Goal: Use online tool/utility: Utilize a website feature to perform a specific function

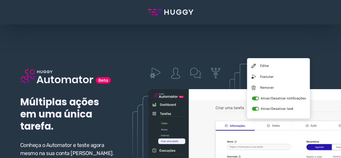
scroll to position [54, 0]
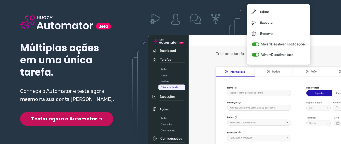
click at [50, 121] on button "Testar agora o Automator ➜" at bounding box center [66, 119] width 93 height 14
click at [60, 118] on button "Testar agora o Automator ➜" at bounding box center [66, 119] width 93 height 14
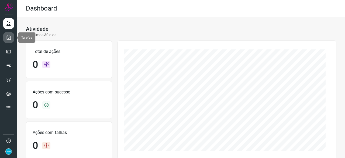
click at [8, 37] on icon at bounding box center [9, 37] width 6 height 5
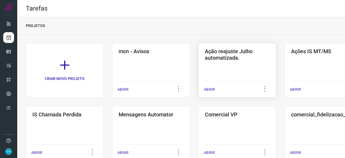
click at [208, 88] on p "ABRIR" at bounding box center [209, 90] width 11 height 6
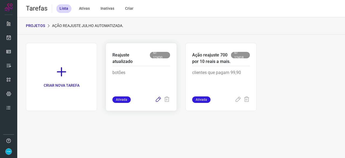
click at [158, 100] on icon at bounding box center [158, 99] width 6 height 6
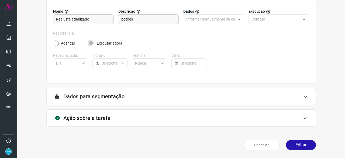
scroll to position [53, 0]
click at [295, 144] on button "Editar" at bounding box center [301, 145] width 30 height 10
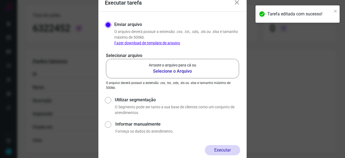
click at [170, 70] on b "Selecione o Arquivo" at bounding box center [172, 71] width 47 height 6
click at [0, 0] on input "Arraste o arquivo para cá ou Selecione o Arquivo" at bounding box center [0, 0] width 0 height 0
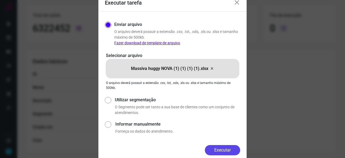
click at [234, 151] on button "Executar" at bounding box center [222, 150] width 35 height 10
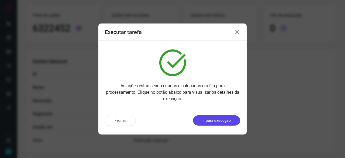
click at [226, 120] on p "Ir para execução" at bounding box center [217, 121] width 28 height 6
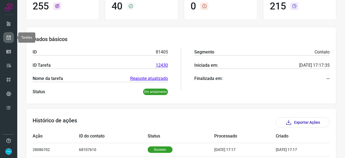
click at [7, 38] on icon at bounding box center [9, 37] width 6 height 5
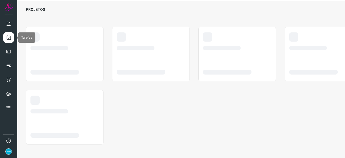
scroll to position [16, 0]
